Goal: Information Seeking & Learning: Learn about a topic

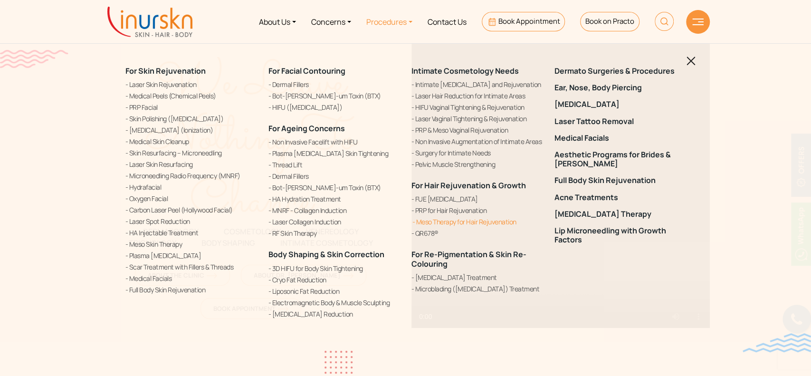
click at [425, 224] on link "Meso Therapy for Hair Rejuvenation" at bounding box center [478, 222] width 132 height 10
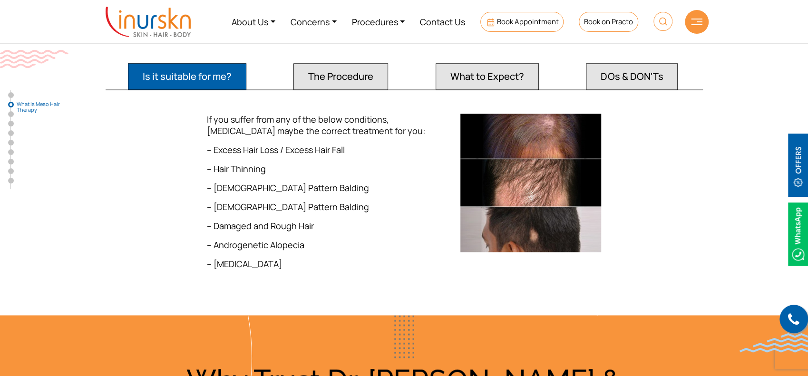
scroll to position [761, 0]
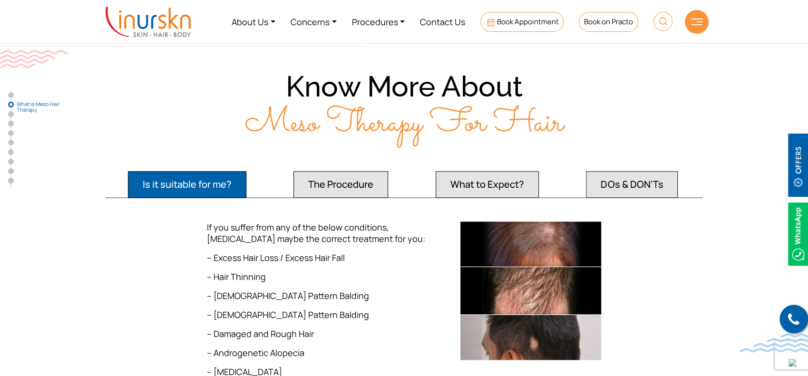
click at [609, 196] on button "DOs & DON'Ts" at bounding box center [632, 184] width 92 height 27
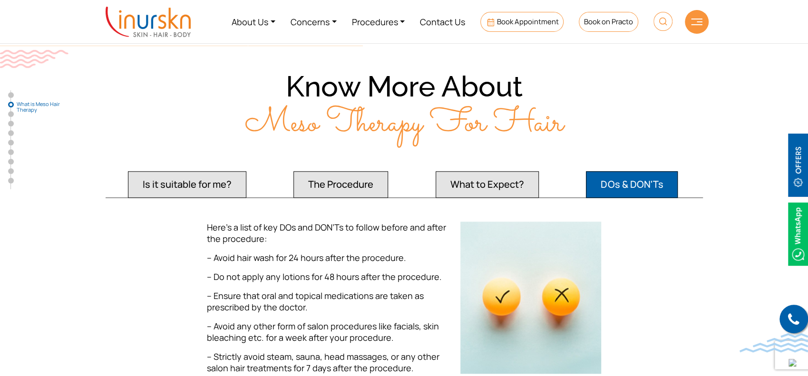
click at [211, 195] on button "Is it suitable for me?" at bounding box center [187, 184] width 118 height 27
